Goal: Communication & Community: Participate in discussion

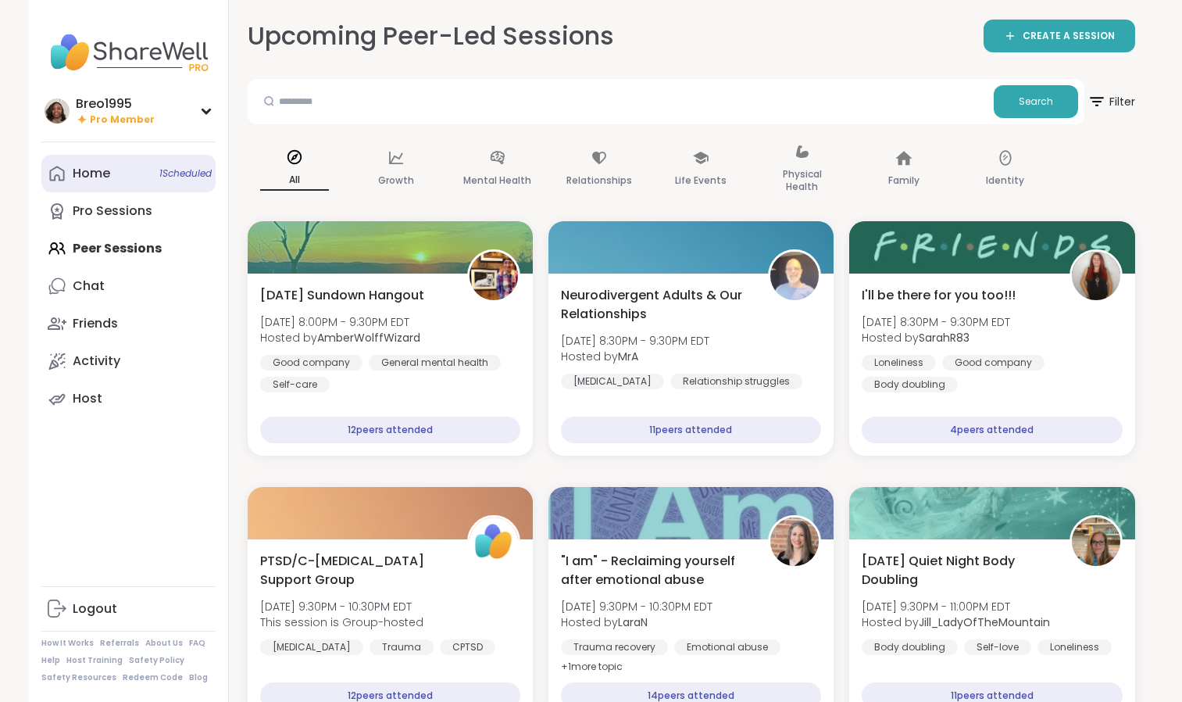
click at [53, 188] on link "Home 1 Scheduled" at bounding box center [128, 174] width 174 height 38
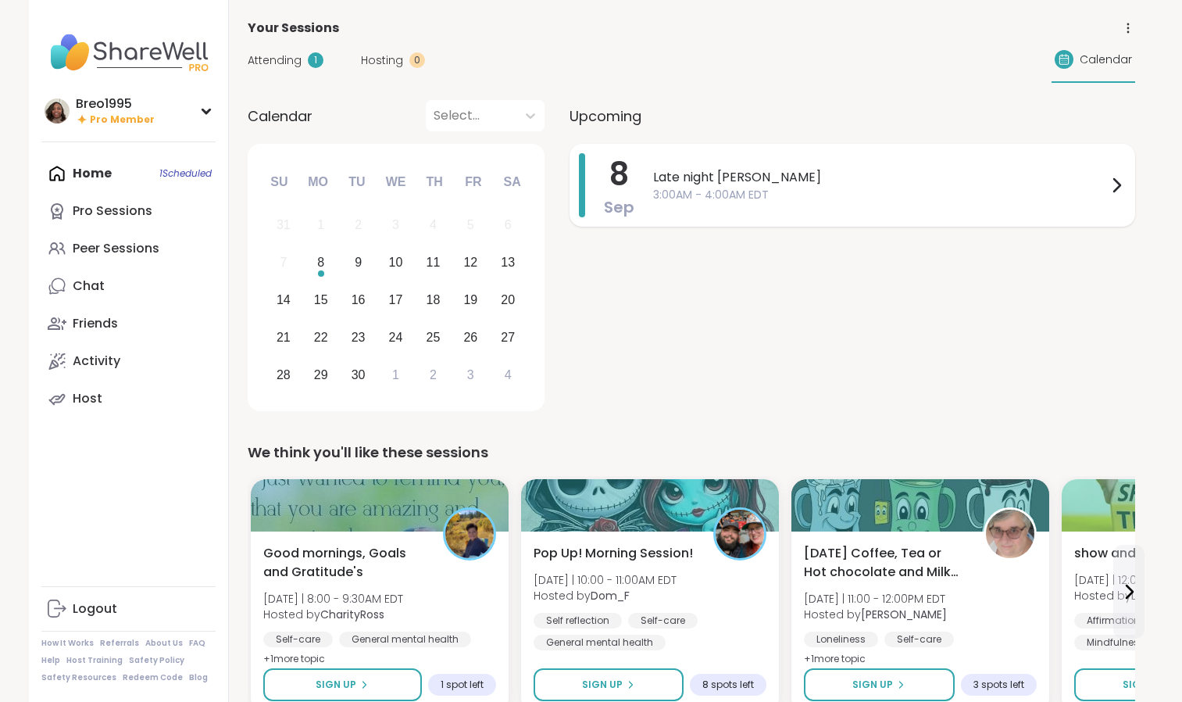
click at [710, 209] on div "Late night [PERSON_NAME] 3:00AM - 4:00AM EDT" at bounding box center [889, 185] width 473 height 64
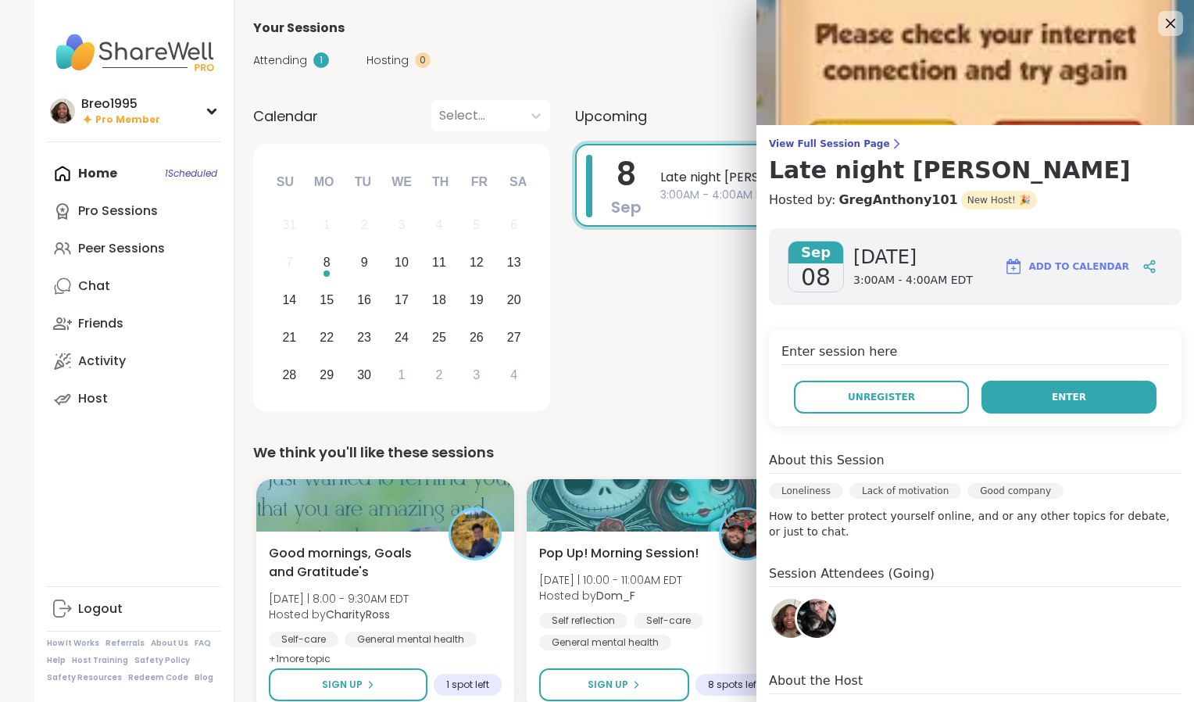
click at [1028, 385] on button "Enter" at bounding box center [1068, 397] width 175 height 33
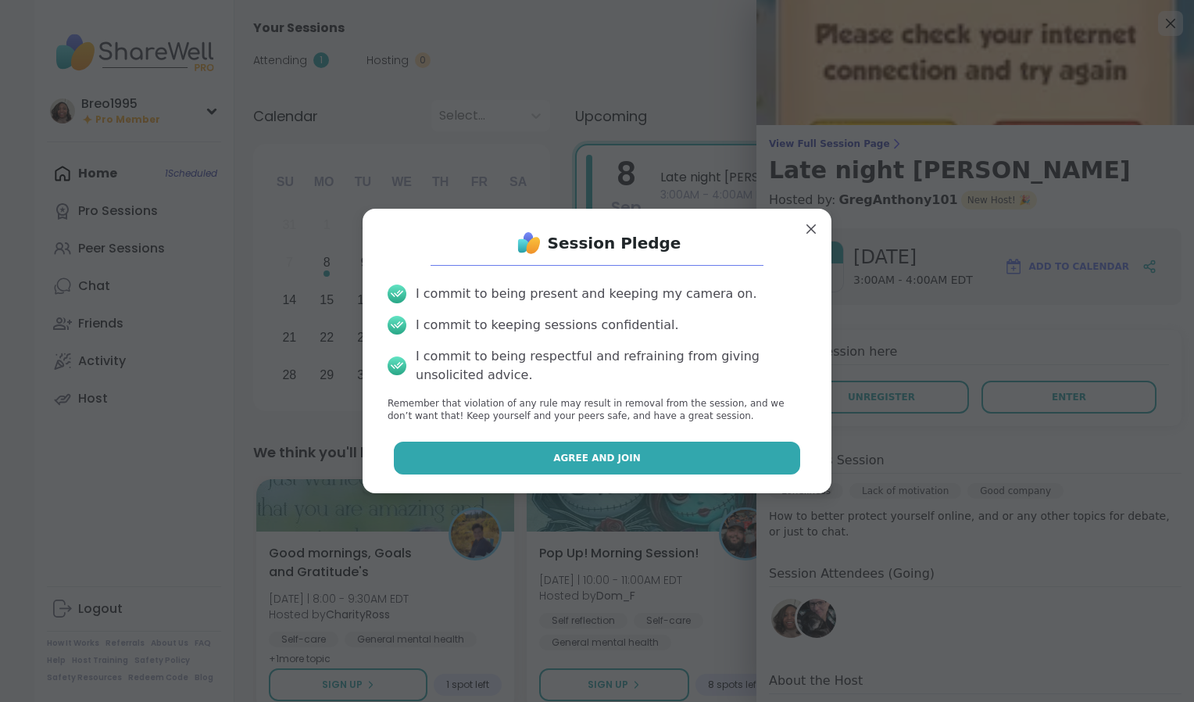
click at [642, 455] on button "Agree and Join" at bounding box center [597, 457] width 407 height 33
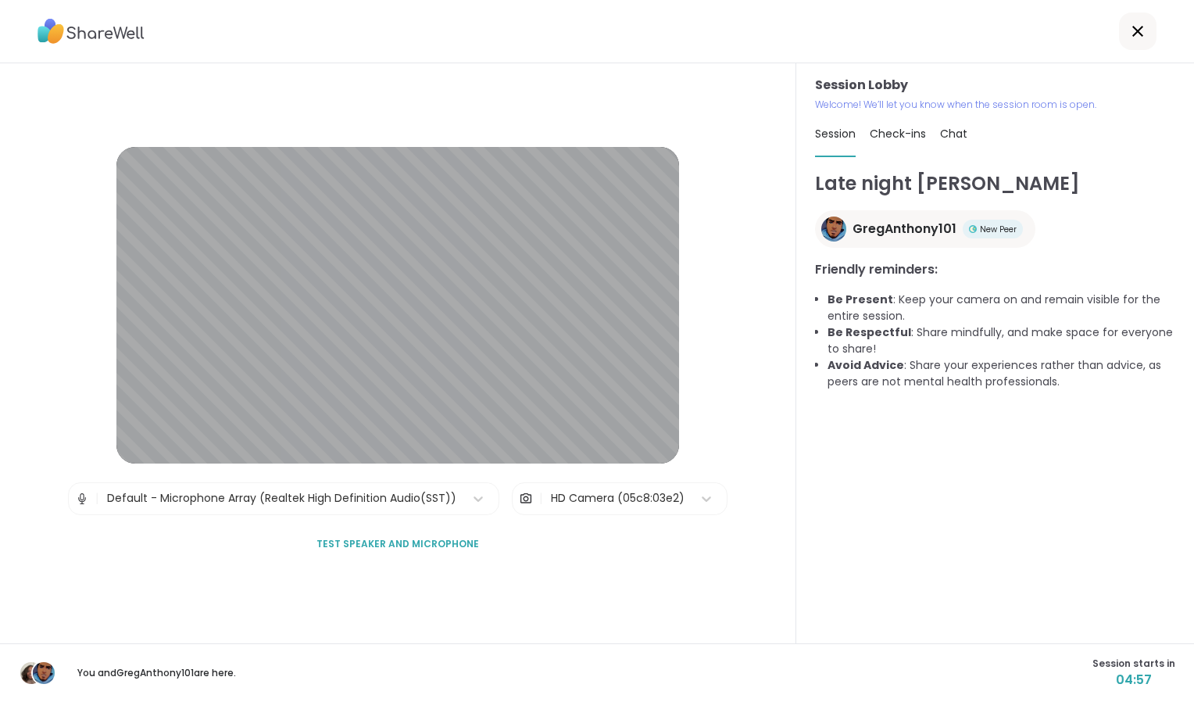
click at [916, 544] on div "Late night [PERSON_NAME] GregAnthony101 New Peer Friendly reminders: Be Present…" at bounding box center [995, 399] width 360 height 459
click at [371, 538] on span "Test speaker and microphone" at bounding box center [397, 544] width 163 height 14
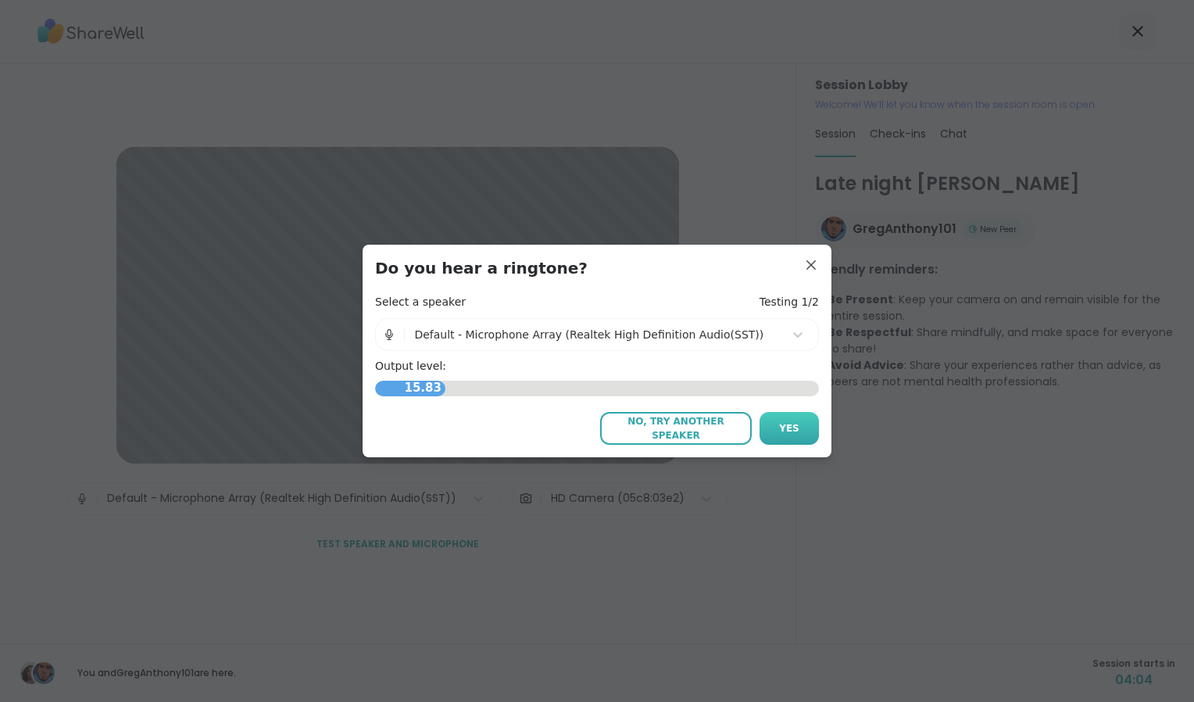
click at [777, 437] on button "Yes" at bounding box center [789, 428] width 59 height 33
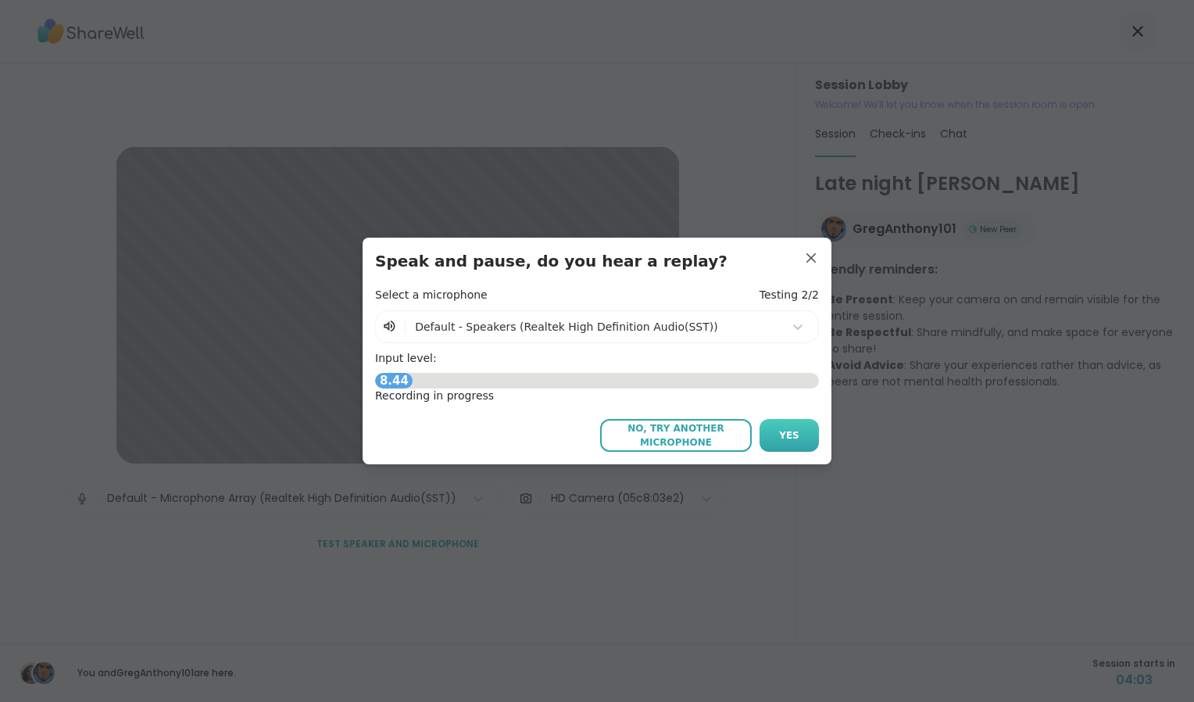
click at [780, 442] on span "Yes" at bounding box center [789, 435] width 20 height 14
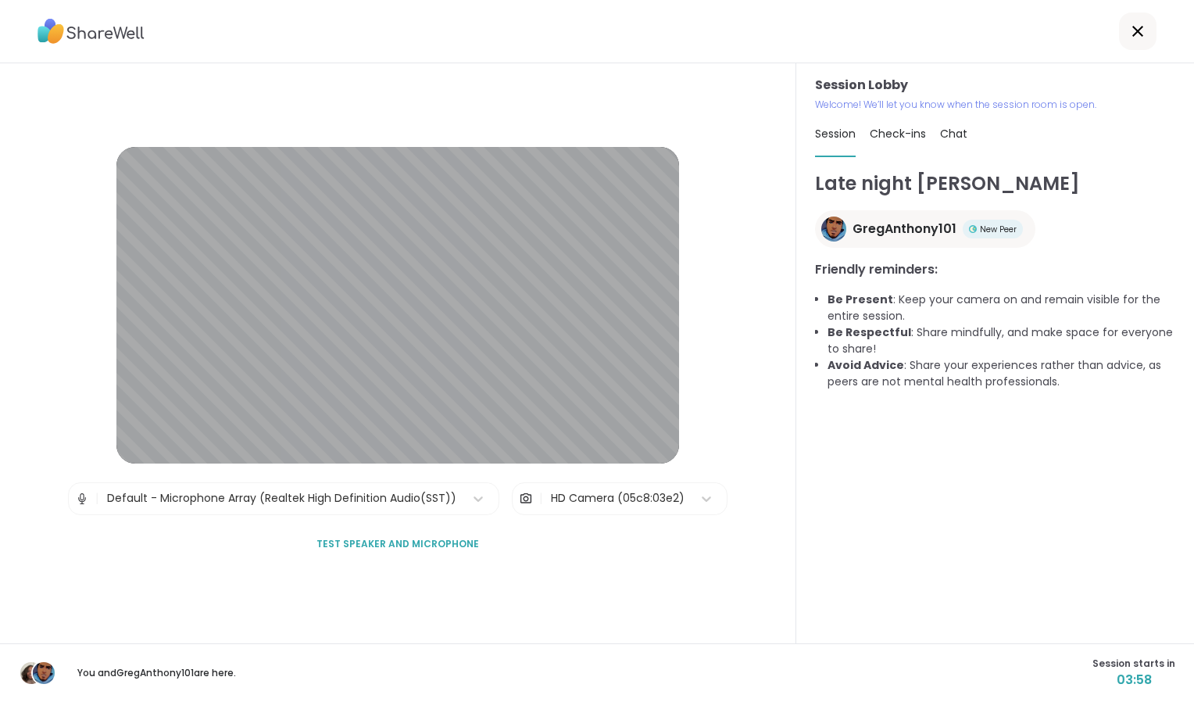
click at [381, 541] on span "Test speaker and microphone" at bounding box center [397, 544] width 163 height 14
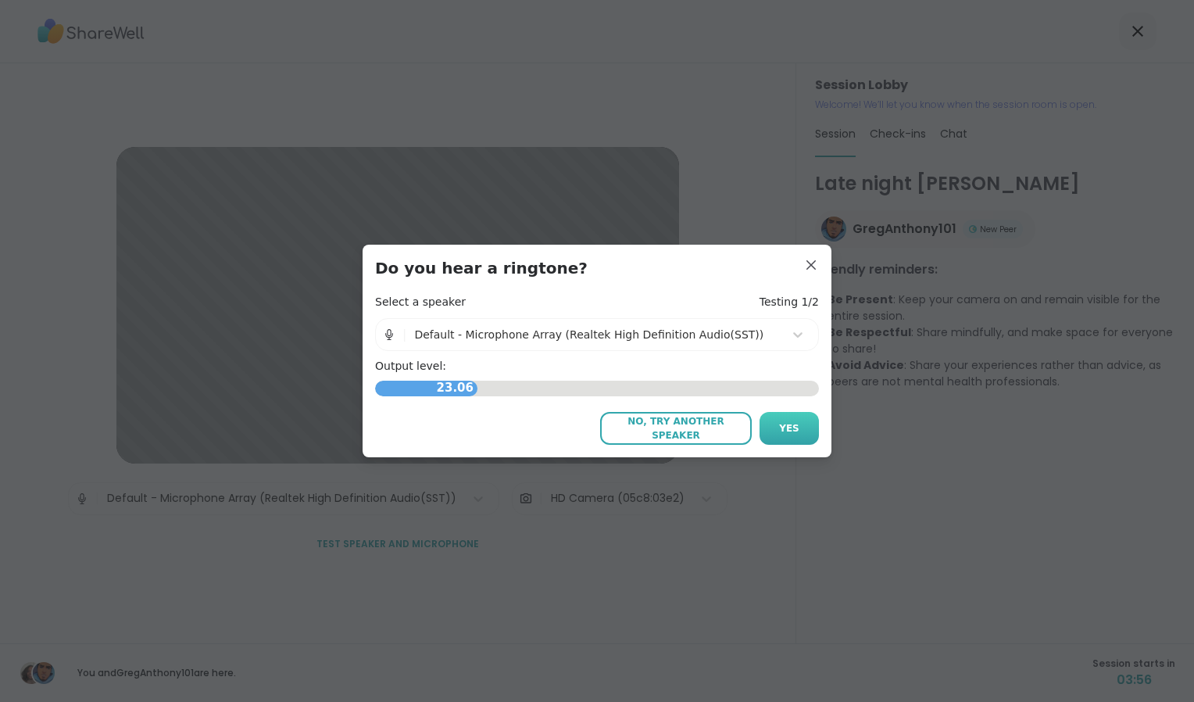
click at [779, 426] on span "Yes" at bounding box center [789, 428] width 20 height 14
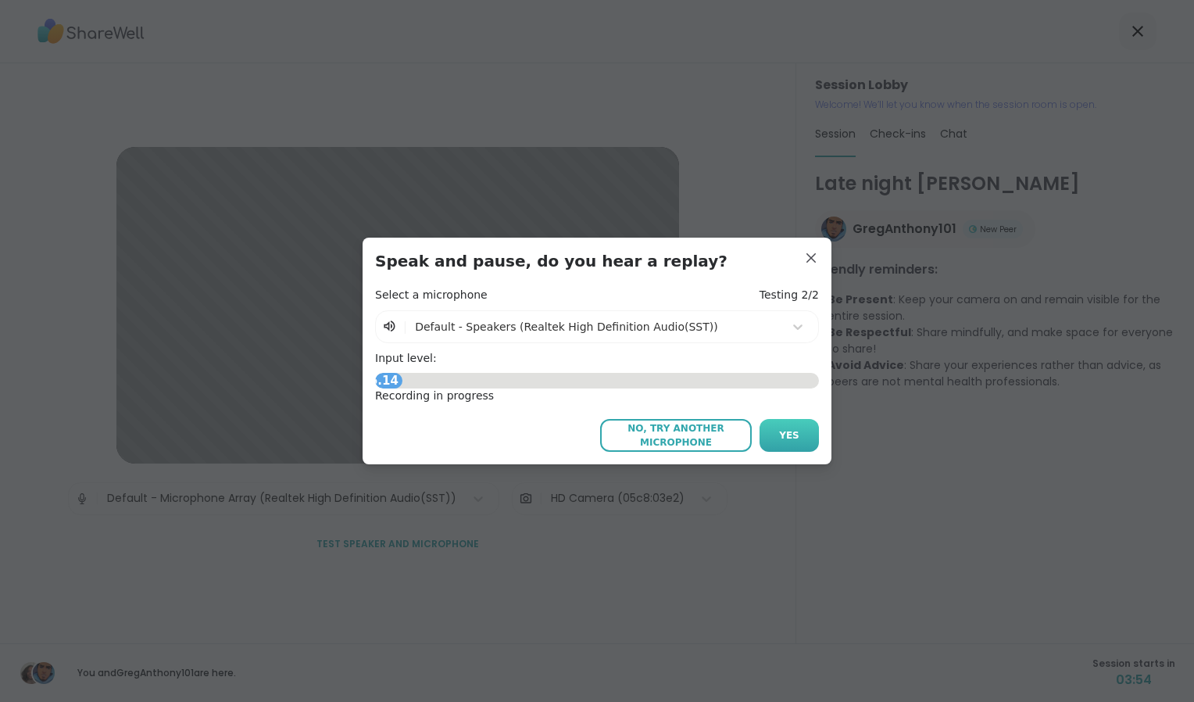
click at [780, 434] on span "Yes" at bounding box center [789, 435] width 20 height 14
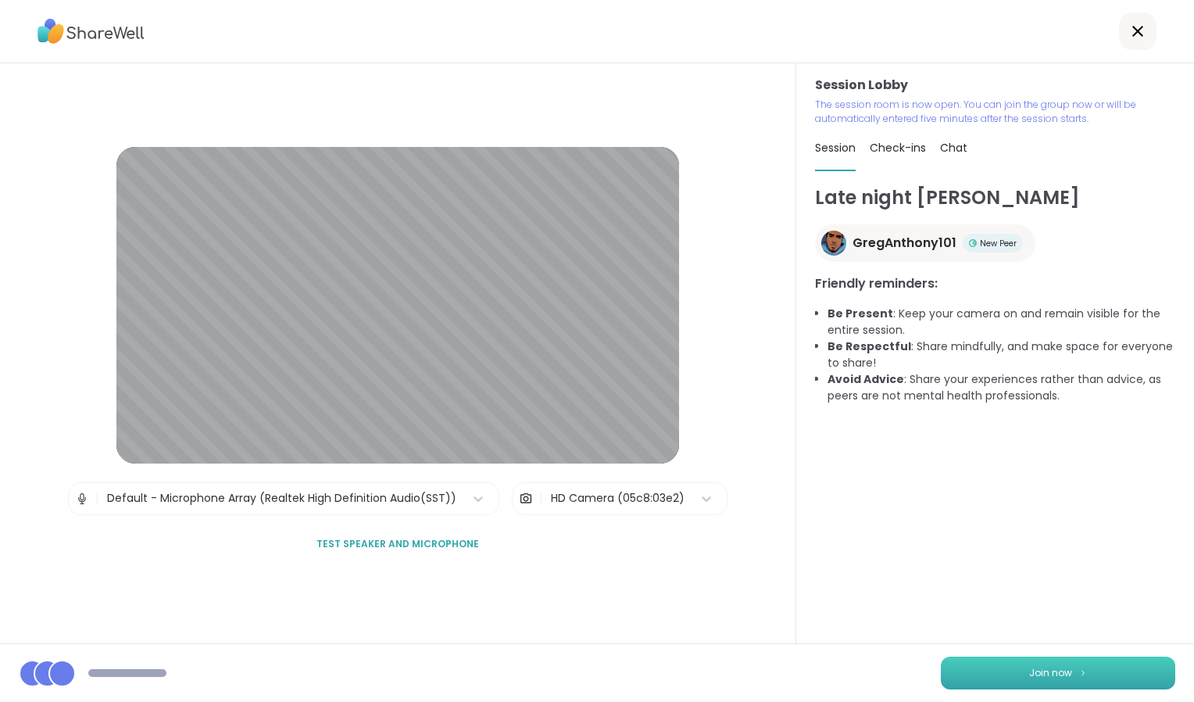
click at [1048, 671] on span "Join now" at bounding box center [1050, 673] width 43 height 14
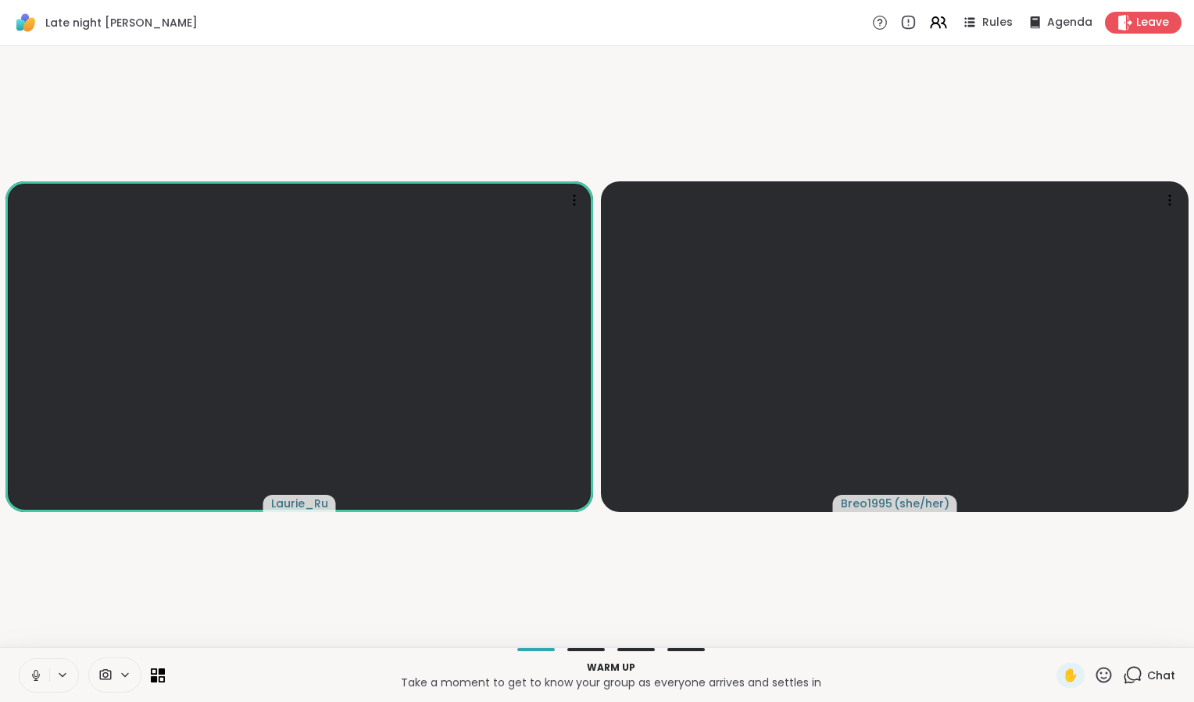
click at [27, 678] on button at bounding box center [35, 675] width 30 height 33
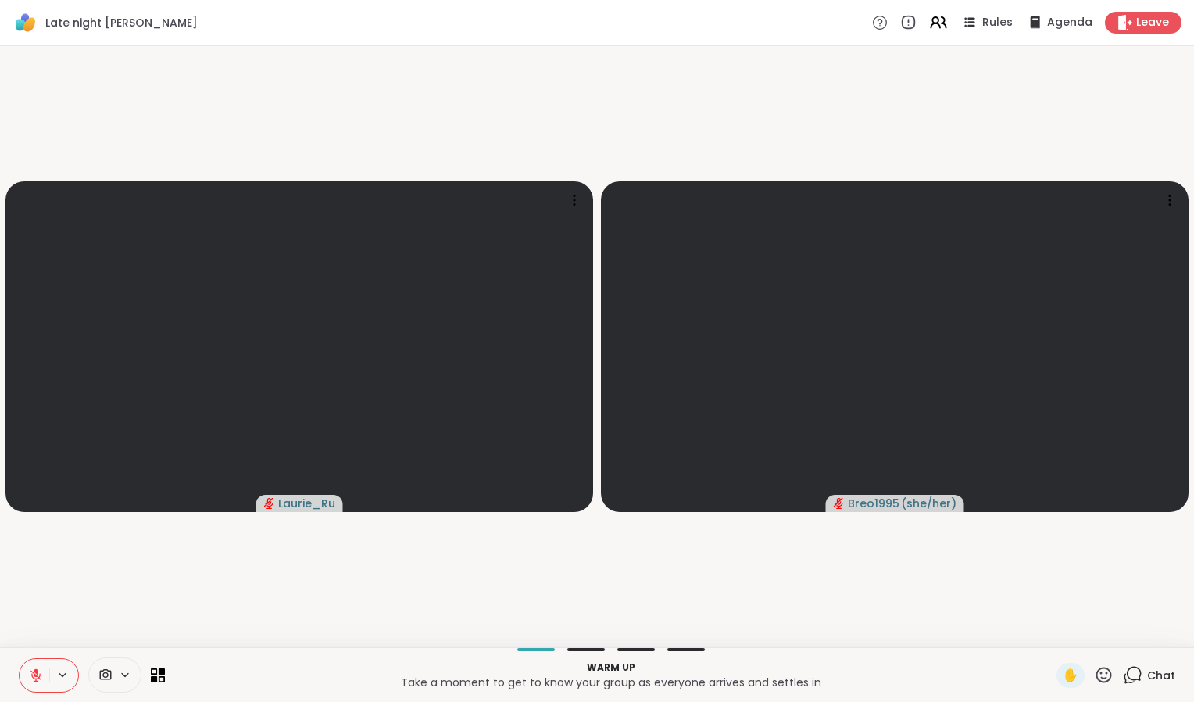
click at [30, 677] on icon at bounding box center [36, 675] width 14 height 14
click at [31, 686] on button at bounding box center [35, 675] width 30 height 33
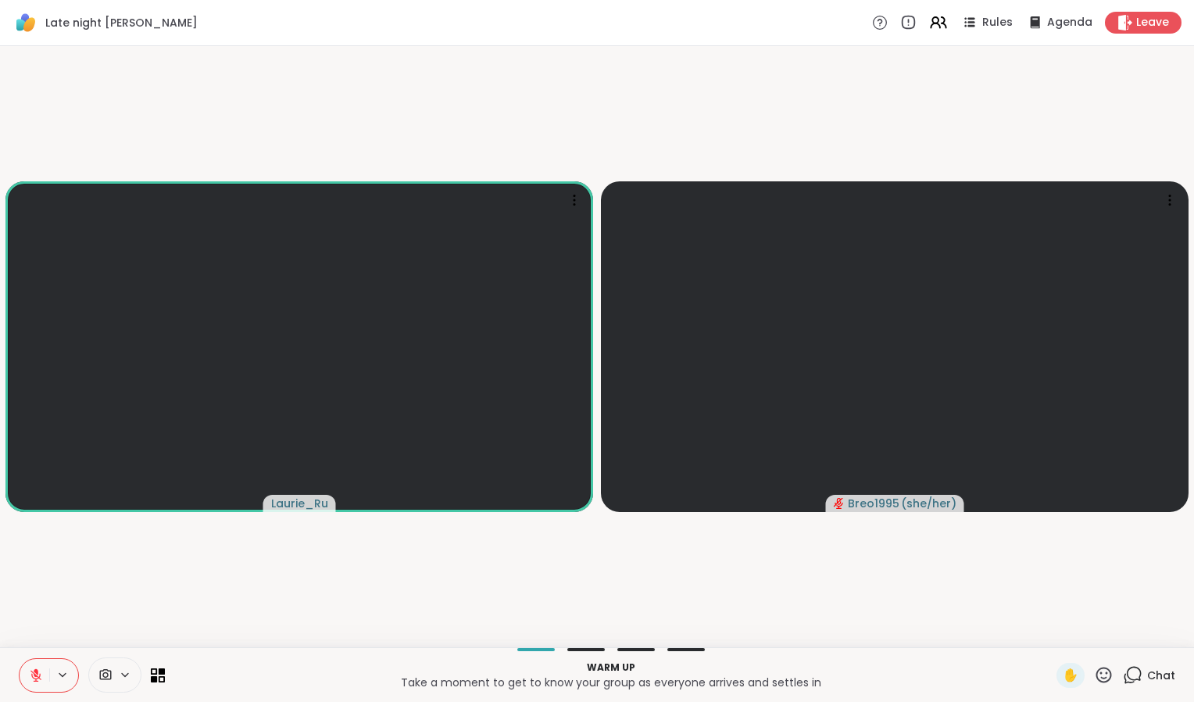
click at [34, 683] on button at bounding box center [35, 675] width 30 height 33
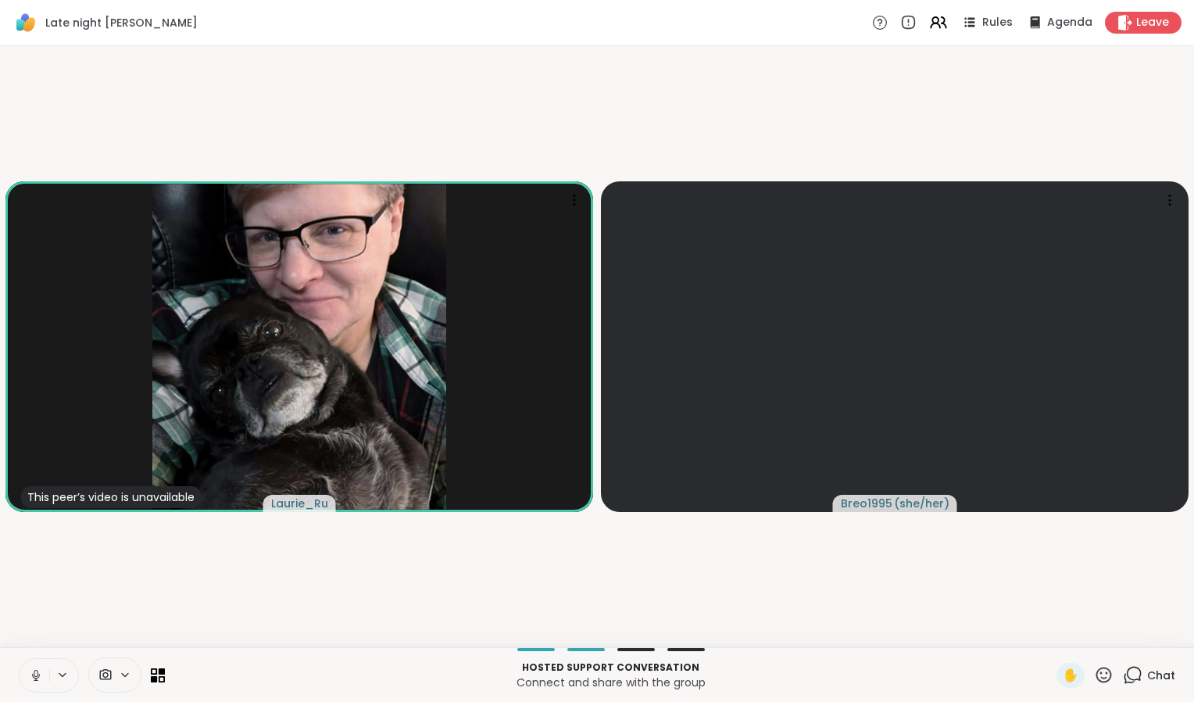
click at [1126, 668] on icon at bounding box center [1133, 675] width 20 height 20
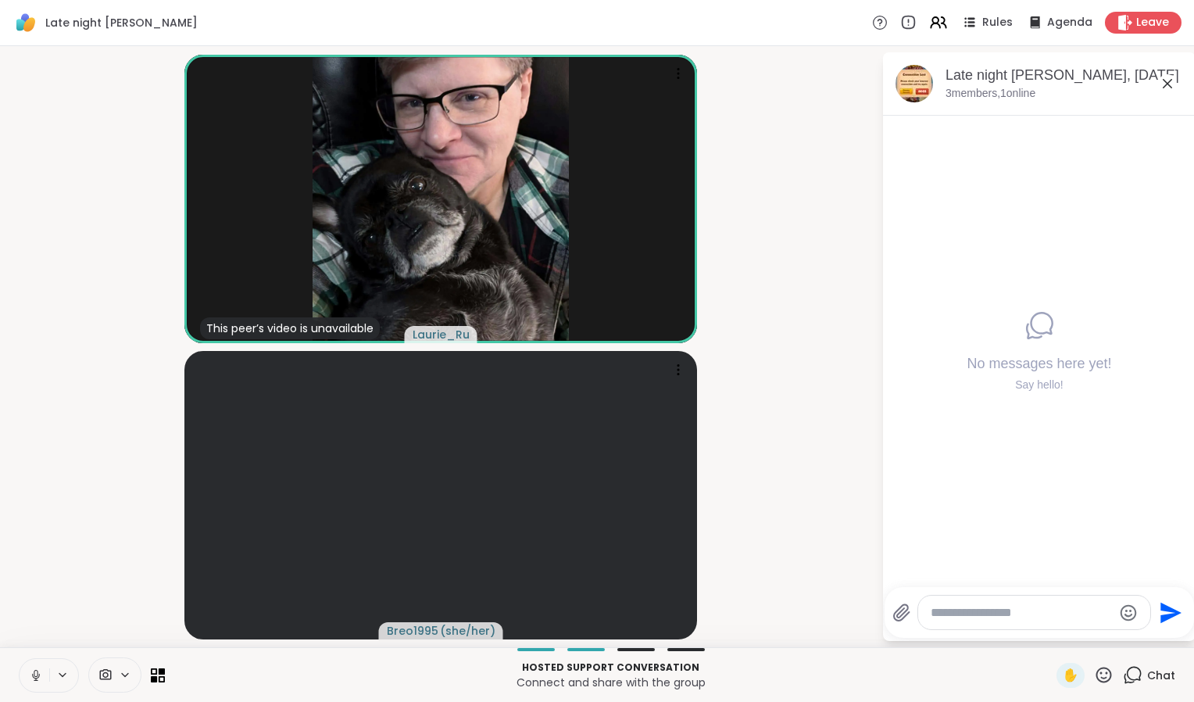
click at [812, 192] on video-player-container "This peer’s video is unavailable Laurie_Ru Breo1995 ( she/her )" at bounding box center [440, 346] width 863 height 588
click at [1167, 83] on icon at bounding box center [1167, 83] width 9 height 9
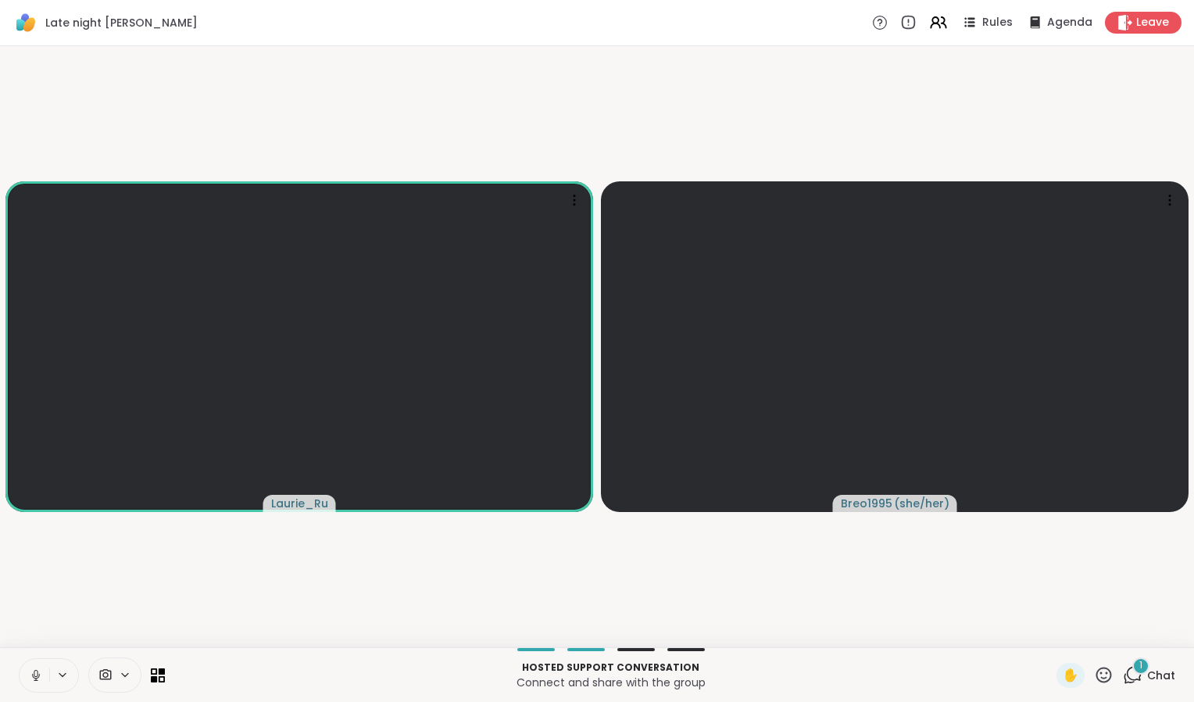
click at [1133, 677] on div "1 Chat" at bounding box center [1149, 675] width 52 height 25
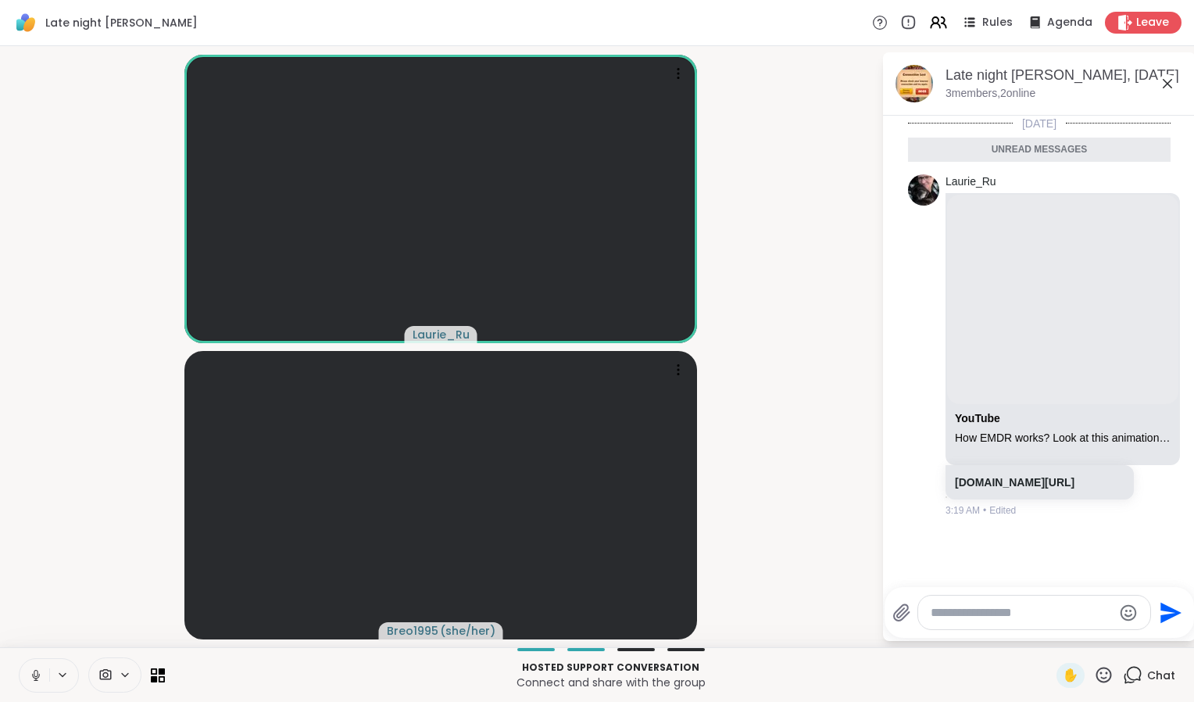
click at [1167, 83] on icon at bounding box center [1167, 83] width 9 height 9
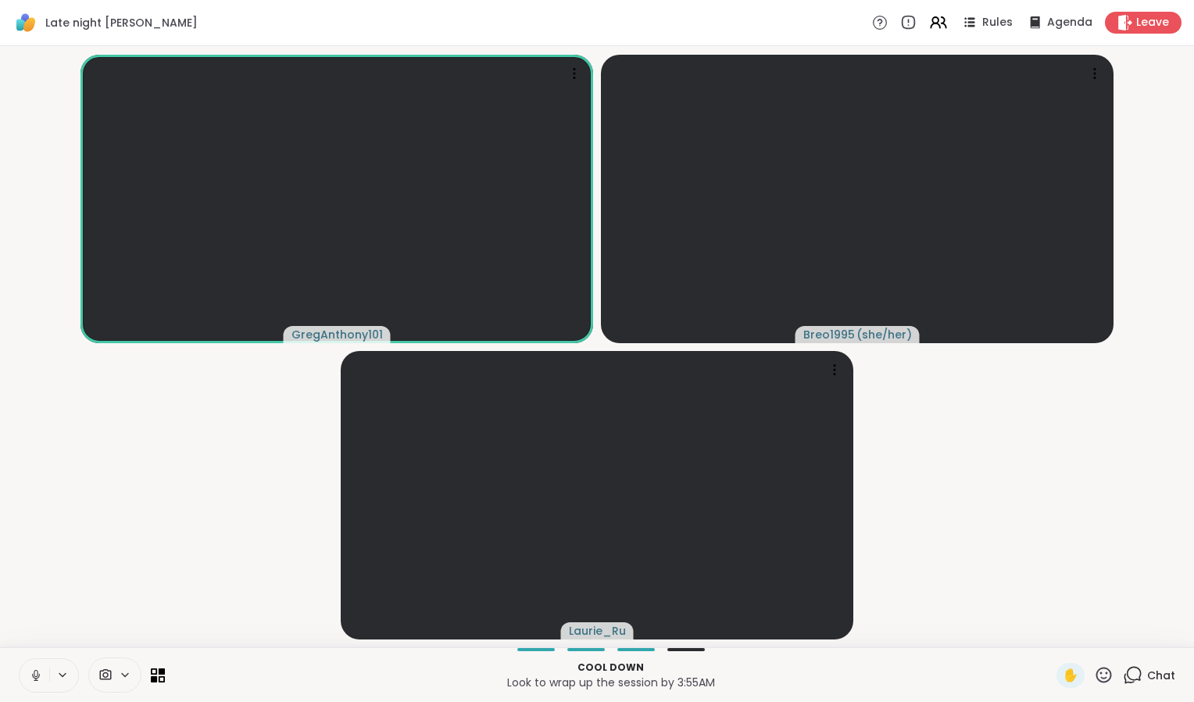
scroll to position [0, 12]
click at [29, 681] on icon at bounding box center [36, 675] width 14 height 14
click at [20, 686] on button at bounding box center [35, 675] width 30 height 33
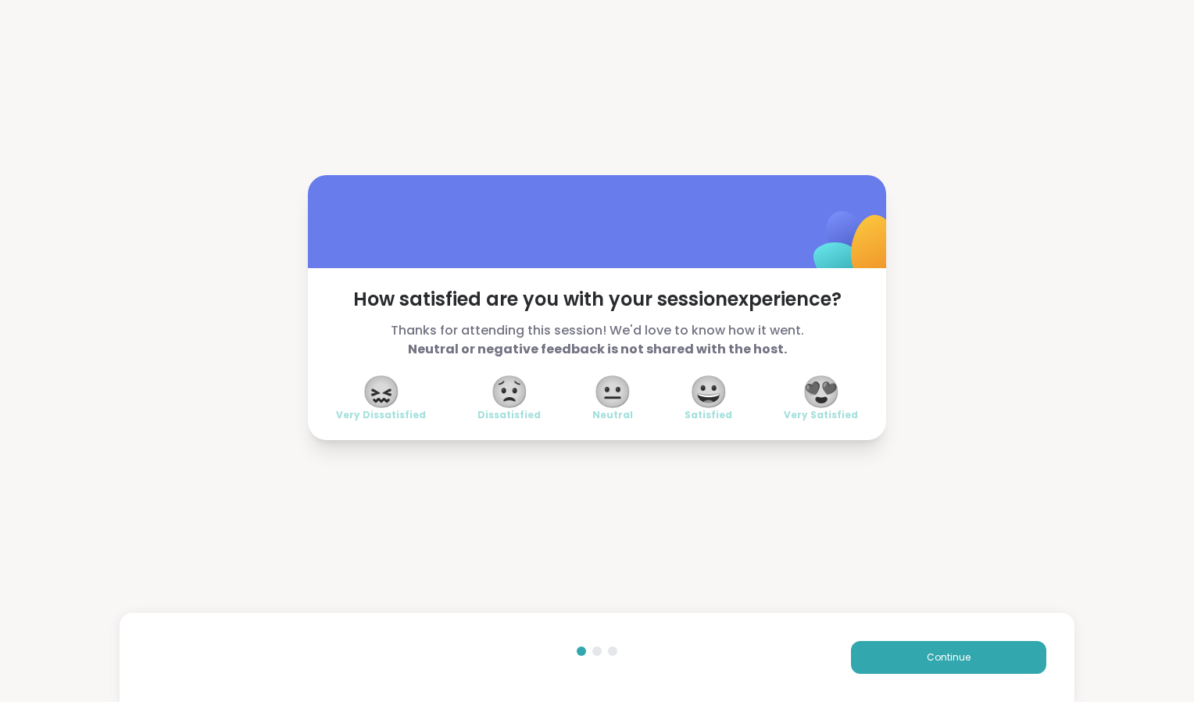
click at [723, 406] on span "😀" at bounding box center [708, 391] width 39 height 28
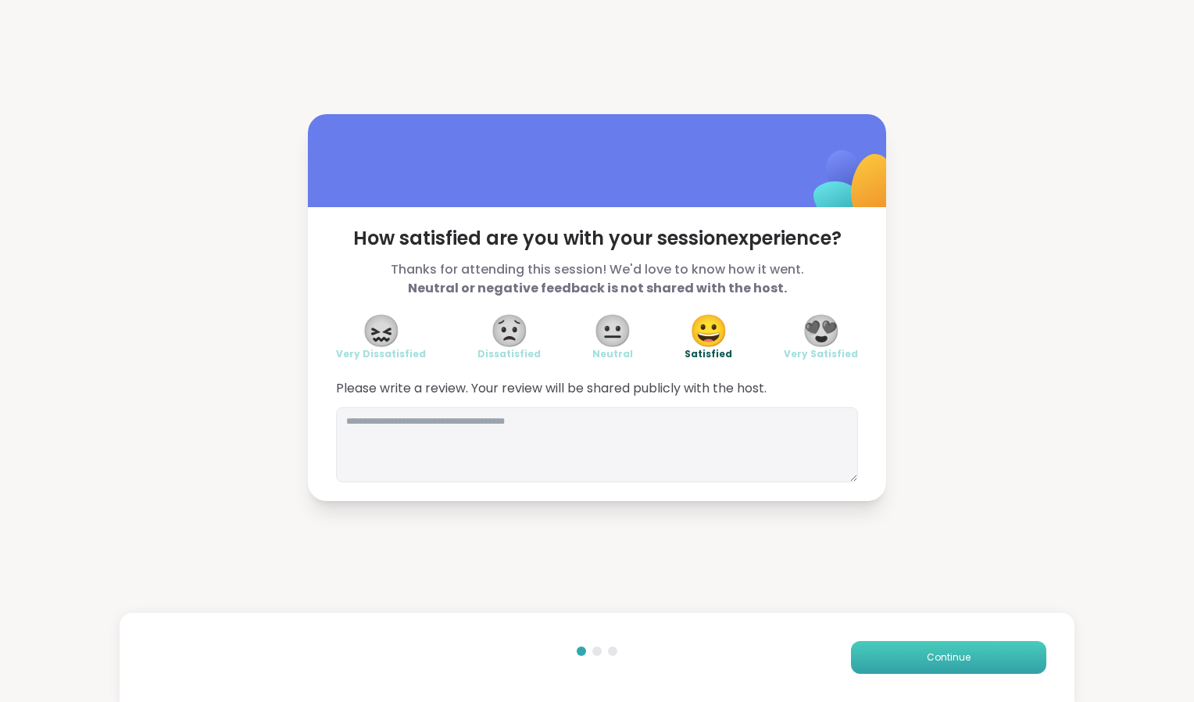
click at [934, 645] on button "Continue" at bounding box center [948, 657] width 195 height 33
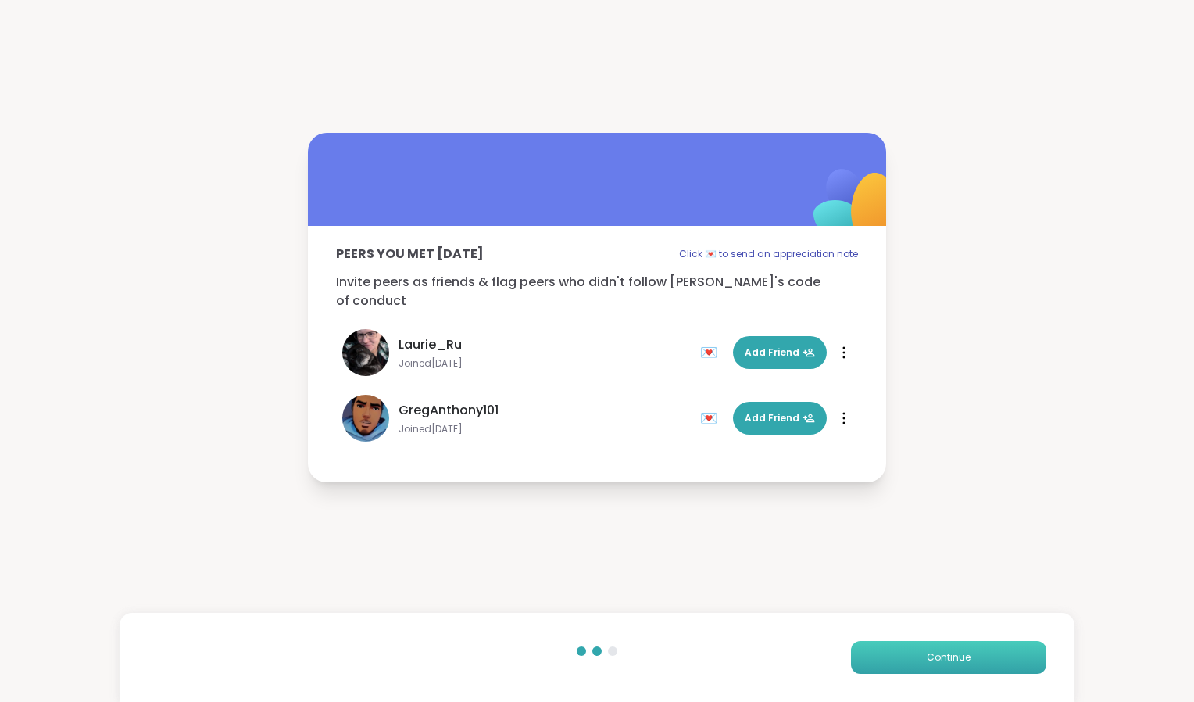
click at [948, 649] on button "Continue" at bounding box center [948, 657] width 195 height 33
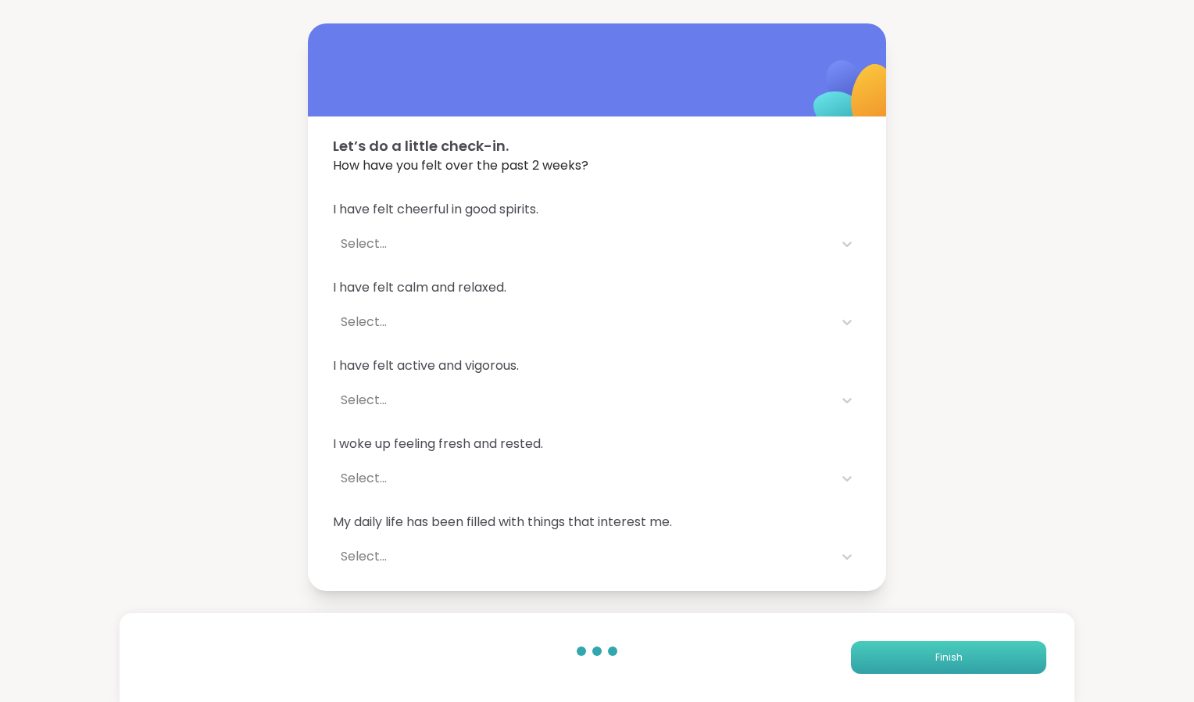
click at [948, 649] on button "Finish" at bounding box center [948, 657] width 195 height 33
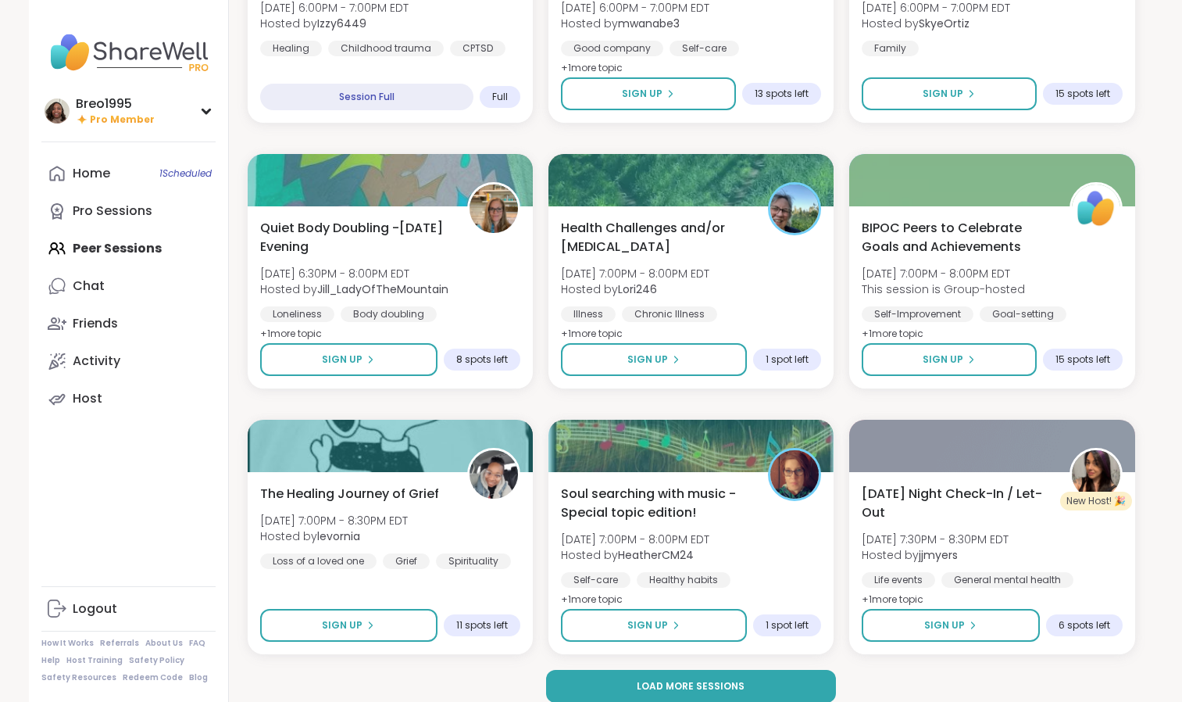
scroll to position [2740, 0]
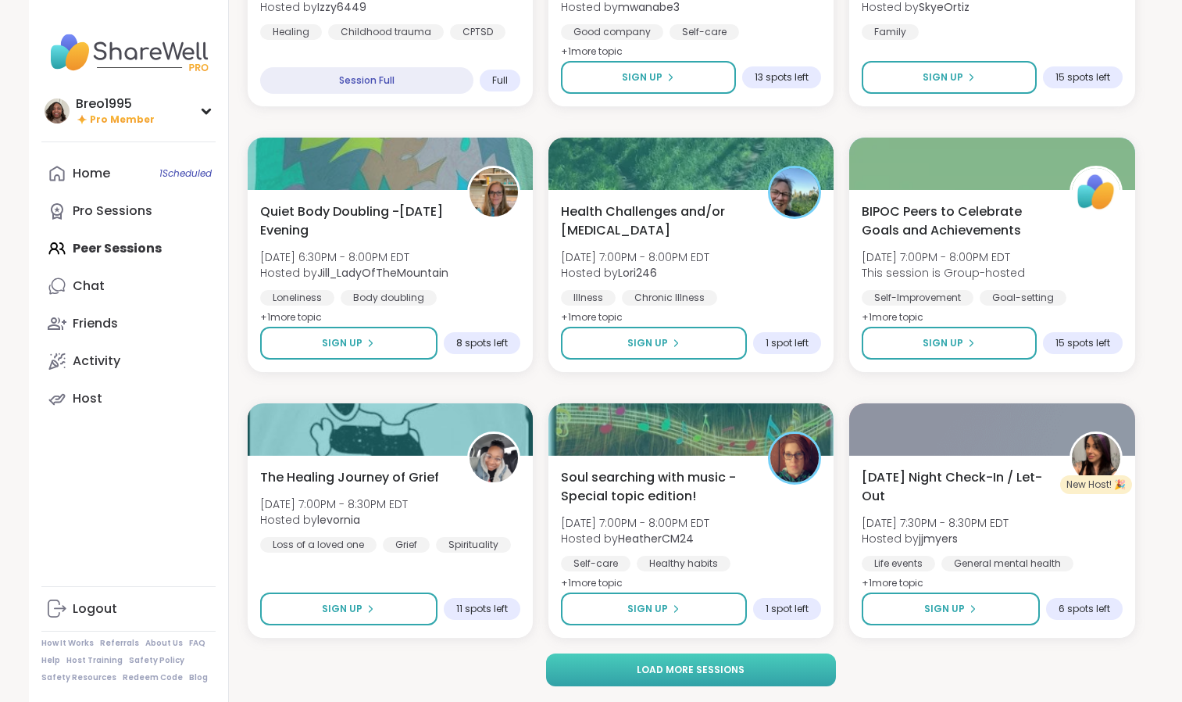
click at [780, 667] on button "Load more sessions" at bounding box center [691, 669] width 290 height 33
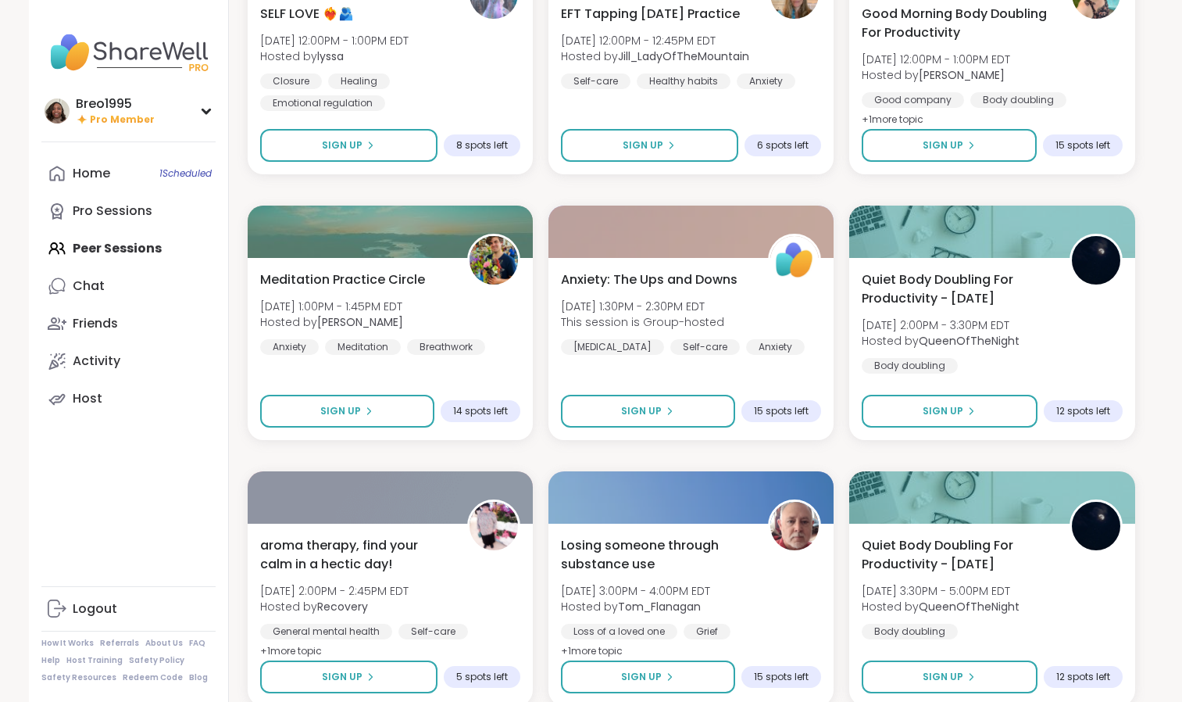
scroll to position [5929, 0]
